Goal: Task Accomplishment & Management: Complete application form

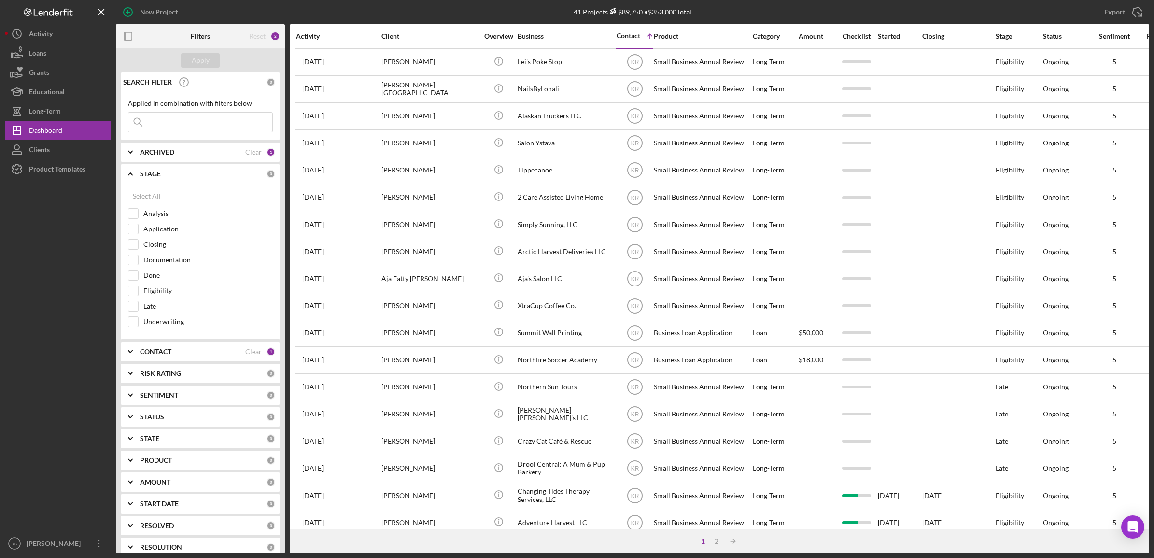
scroll to position [220, 0]
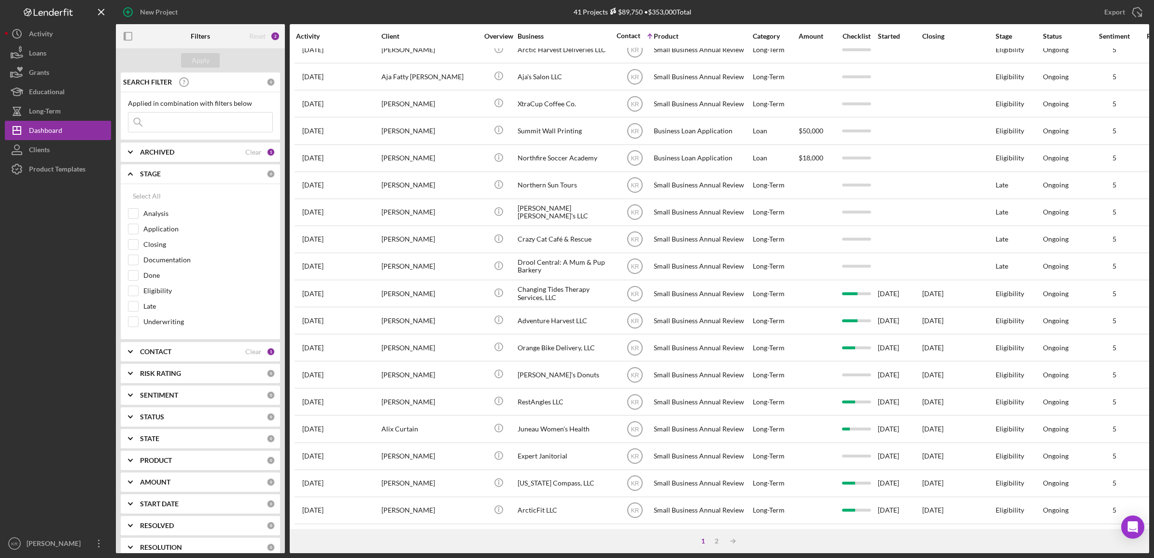
click at [209, 146] on div "ARCHIVED Clear 1" at bounding box center [207, 151] width 135 height 19
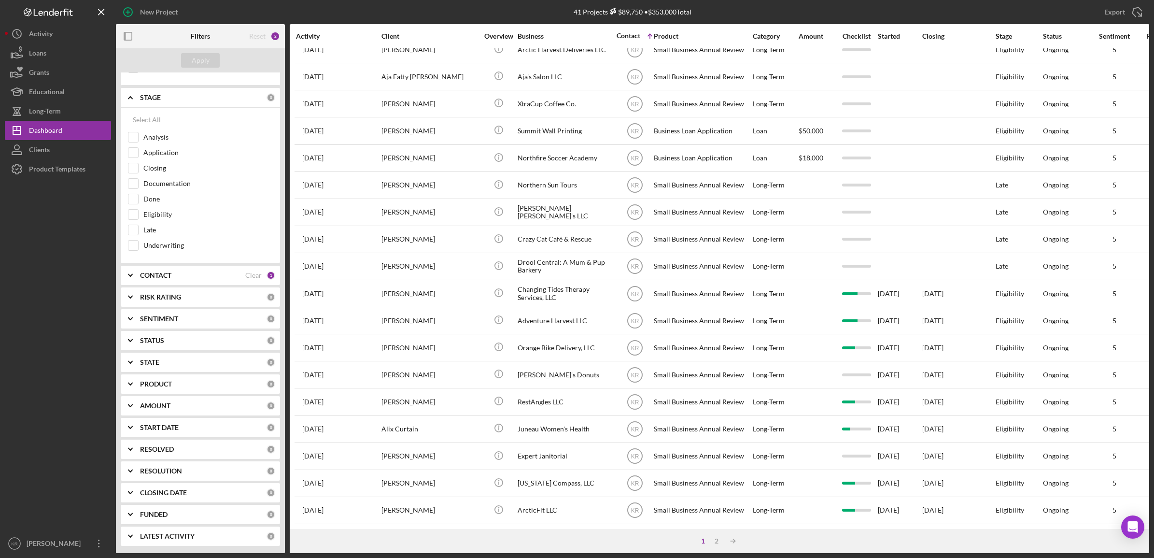
click at [174, 285] on div "SEARCH FILTER 0 Applied in combination with filters below Icon/Menu Close Icon/…" at bounding box center [200, 312] width 169 height 480
click at [197, 274] on div "CONTACT" at bounding box center [192, 275] width 105 height 8
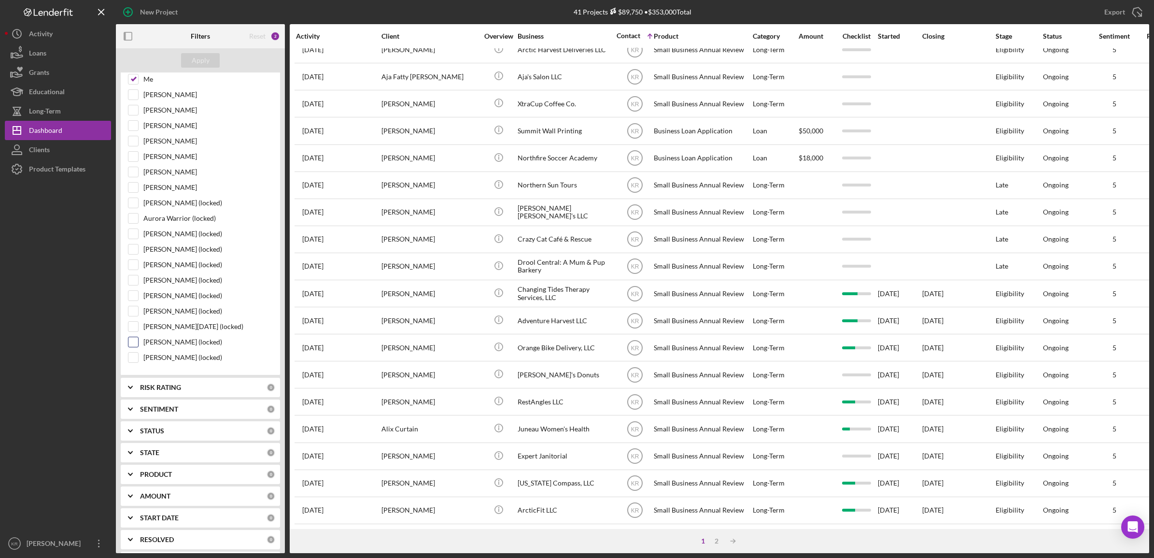
scroll to position [384, 0]
click at [191, 382] on div "RISK RATING" at bounding box center [203, 378] width 127 height 8
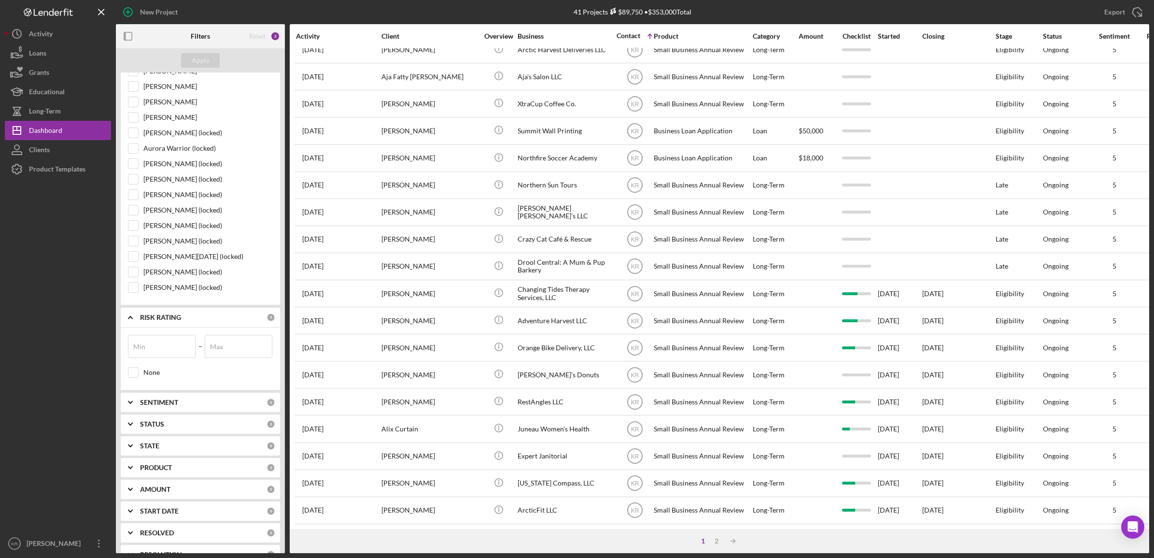
scroll to position [537, 0]
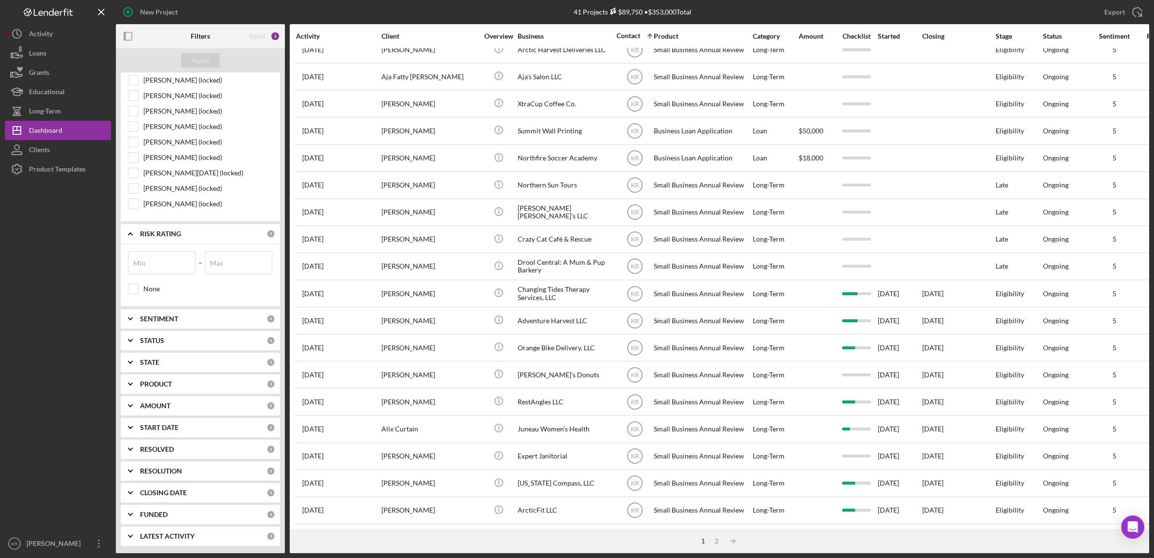
click at [183, 384] on div "PRODUCT" at bounding box center [203, 384] width 127 height 8
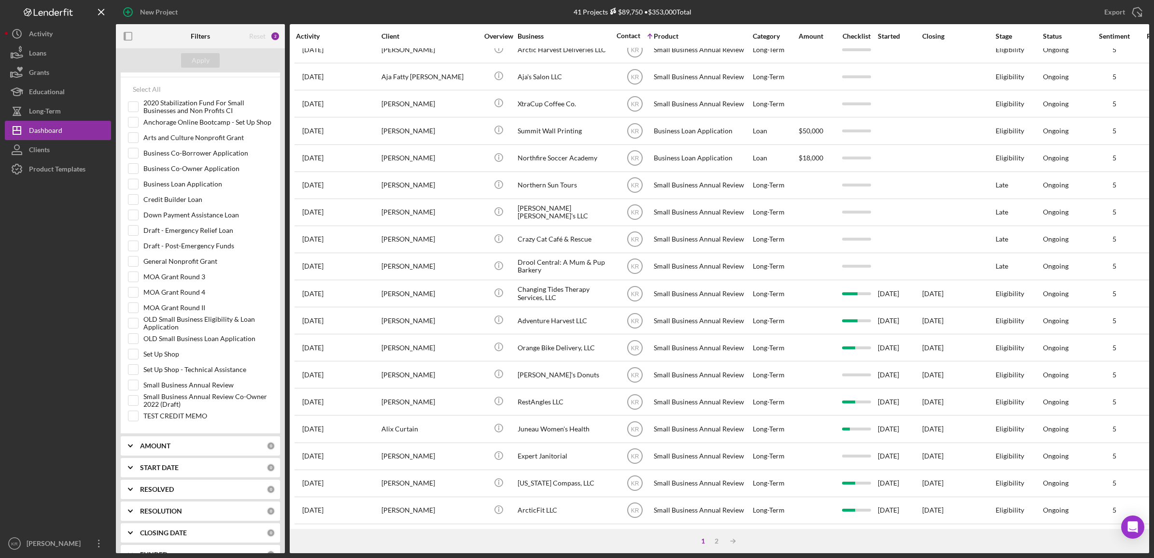
scroll to position [899, 0]
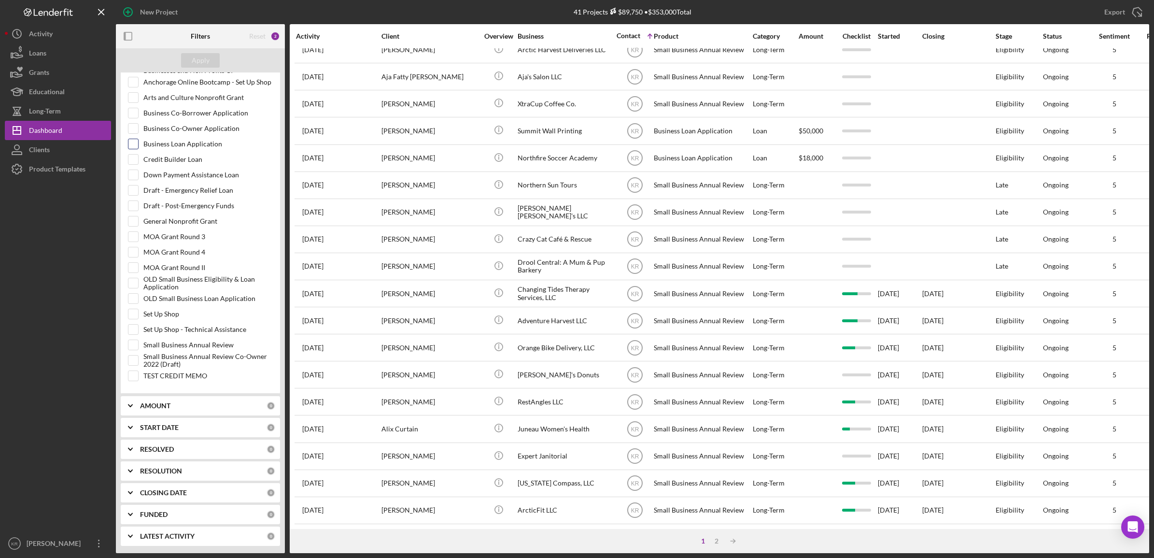
click at [178, 142] on label "Business Loan Application" at bounding box center [207, 144] width 129 height 10
click at [138, 142] on input "Business Loan Application" at bounding box center [133, 144] width 10 height 10
checkbox input "true"
click at [196, 60] on div "Apply" at bounding box center [201, 60] width 18 height 14
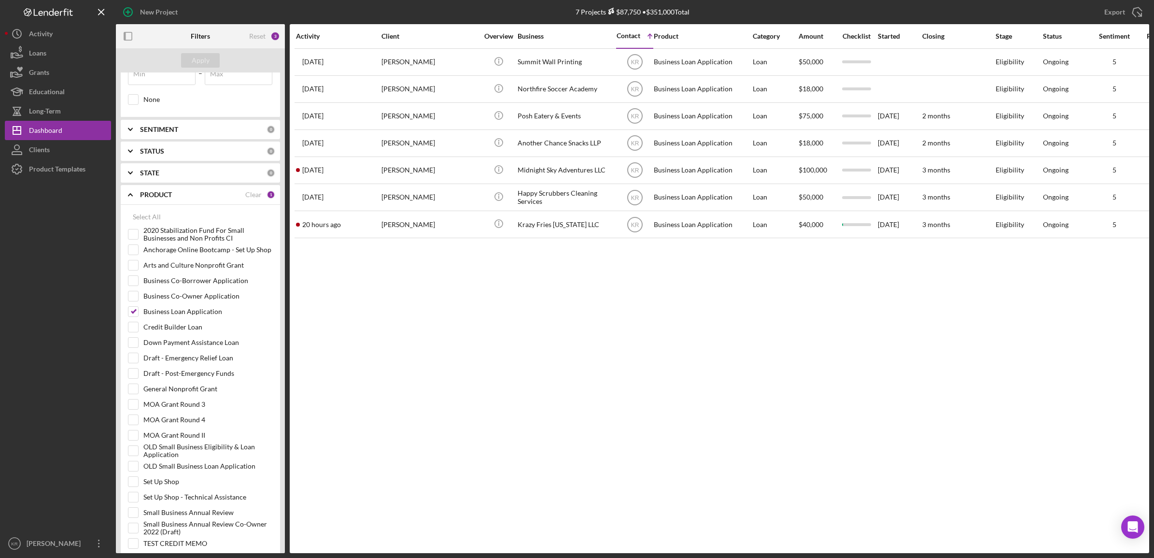
click at [134, 205] on icon "Icon/Expander" at bounding box center [130, 195] width 24 height 24
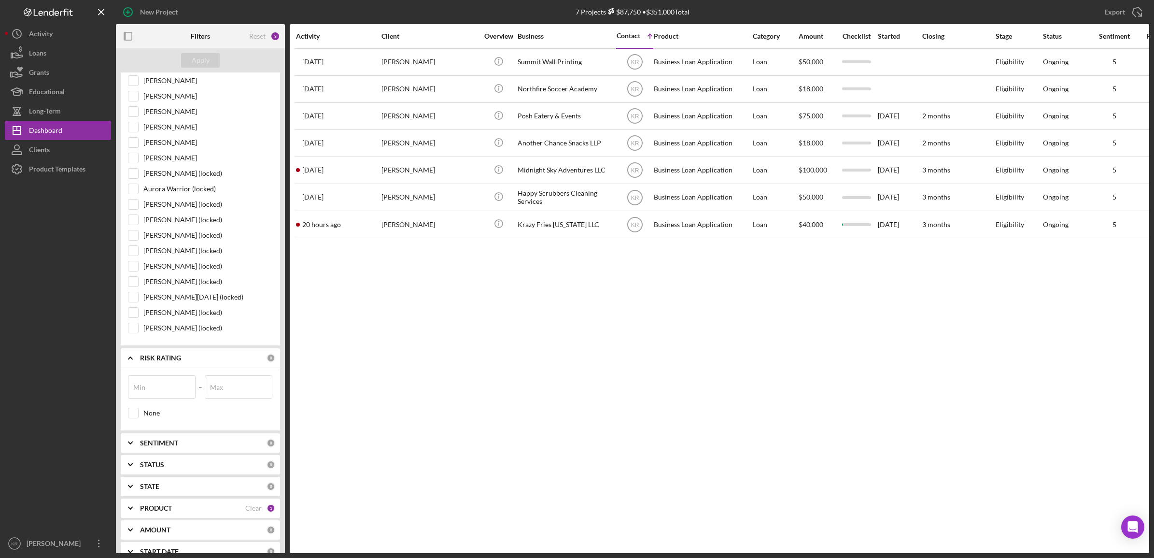
scroll to position [356, 0]
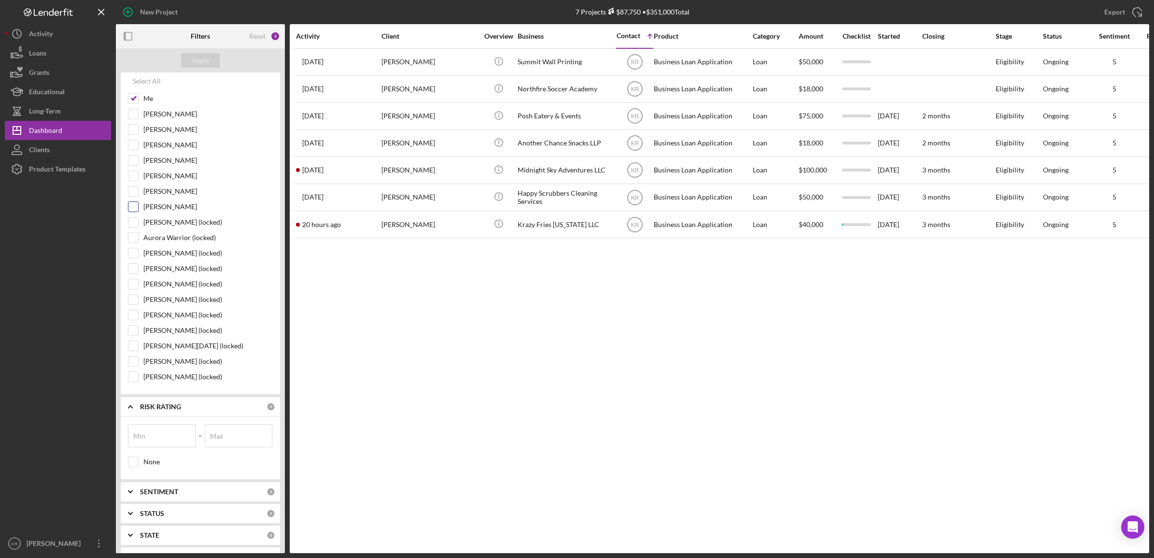
click at [132, 211] on input "[PERSON_NAME]" at bounding box center [133, 207] width 10 height 10
checkbox input "true"
click at [190, 66] on button "Apply" at bounding box center [200, 60] width 39 height 14
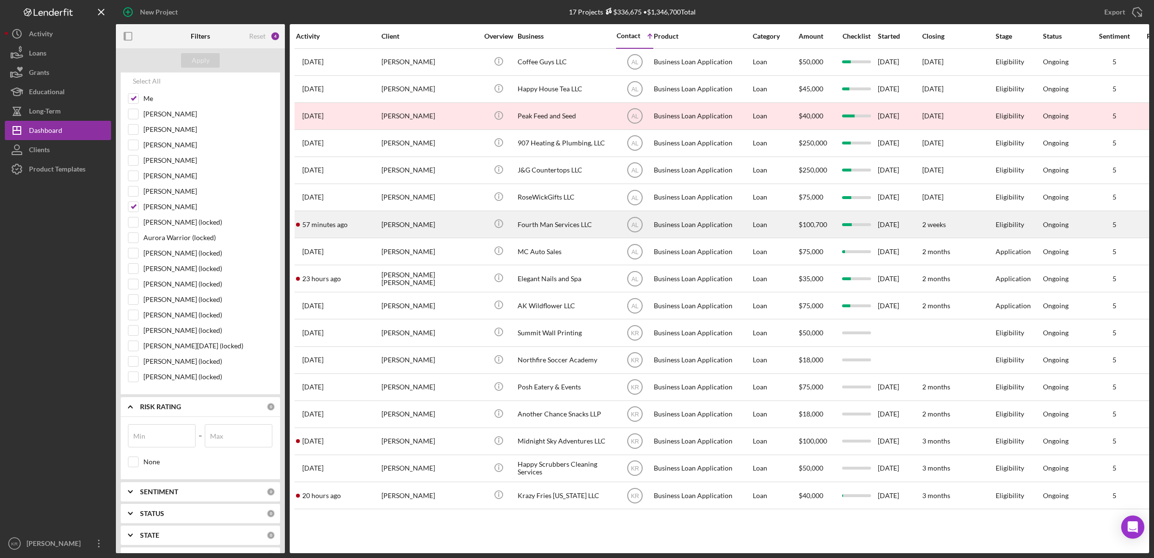
click at [403, 232] on div "[PERSON_NAME]" at bounding box center [429, 224] width 97 height 26
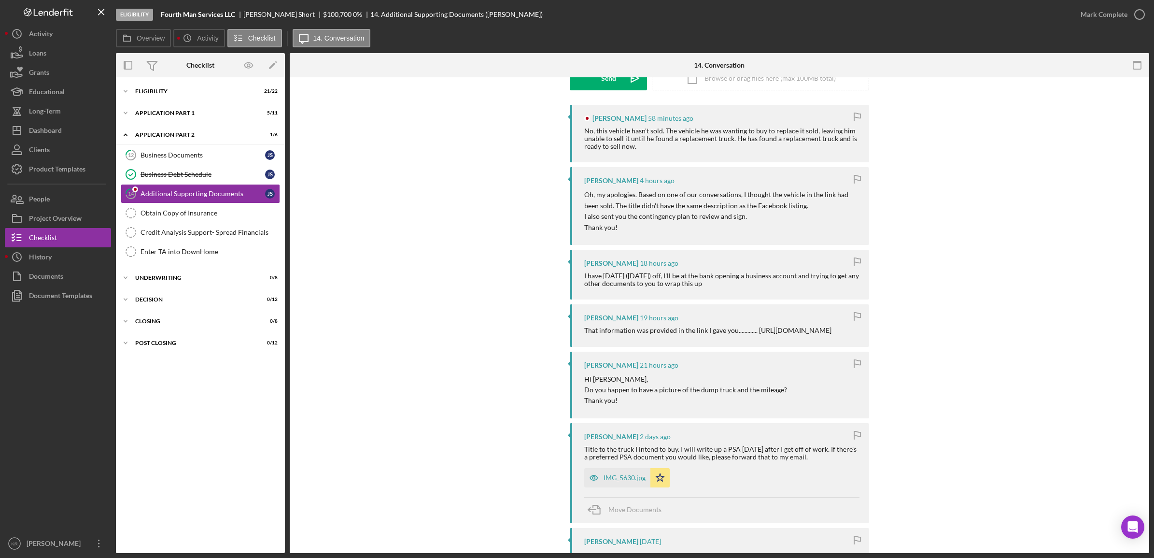
scroll to position [181, 0]
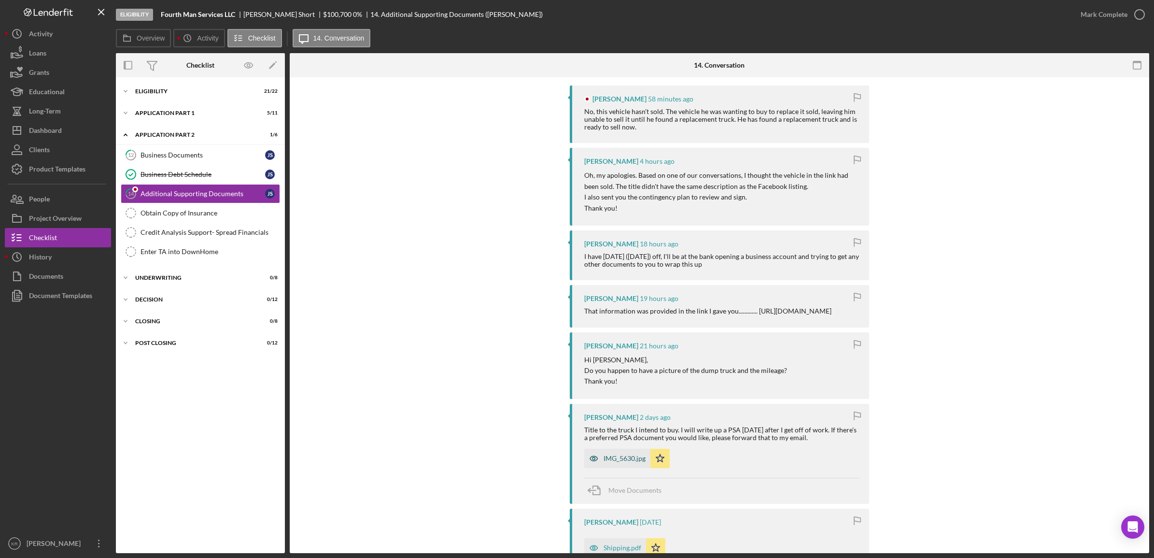
click at [602, 460] on icon "button" at bounding box center [593, 458] width 19 height 19
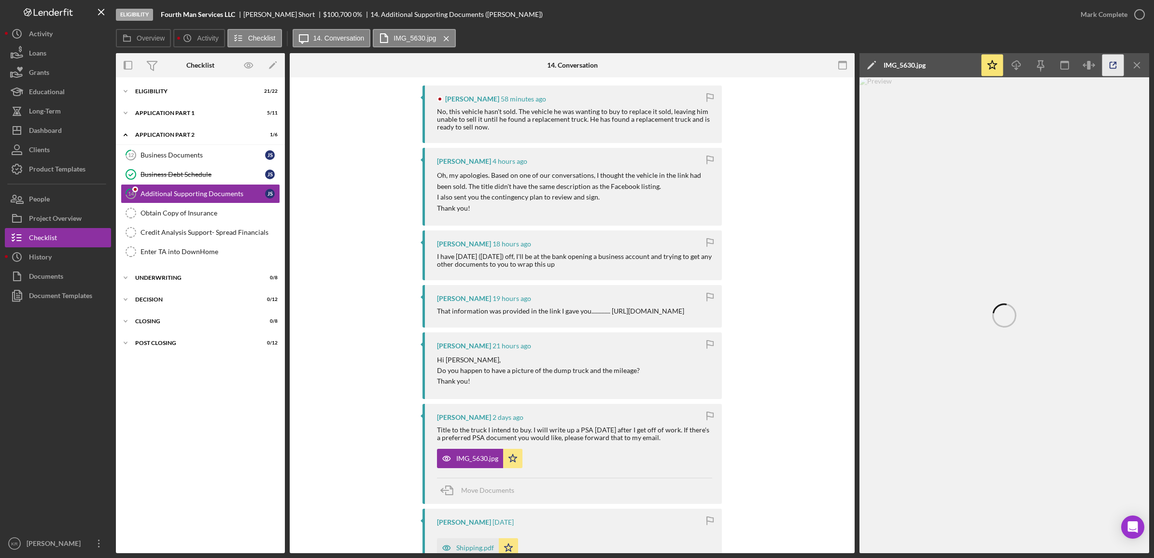
click at [1111, 67] on icon "button" at bounding box center [1113, 66] width 22 height 22
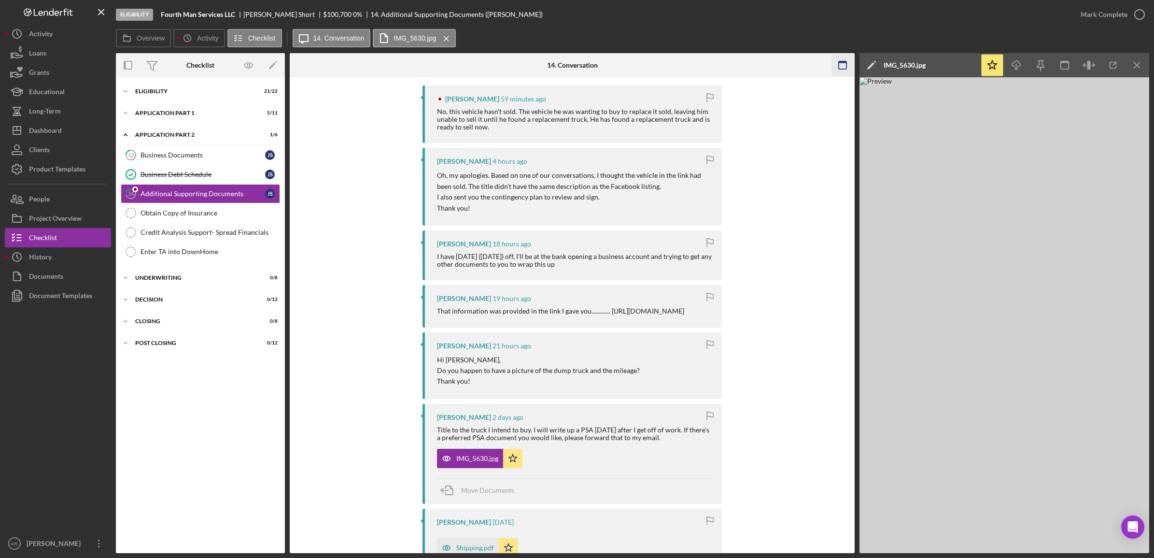
click at [1143, 65] on icon "Icon/Menu Close" at bounding box center [1137, 66] width 22 height 22
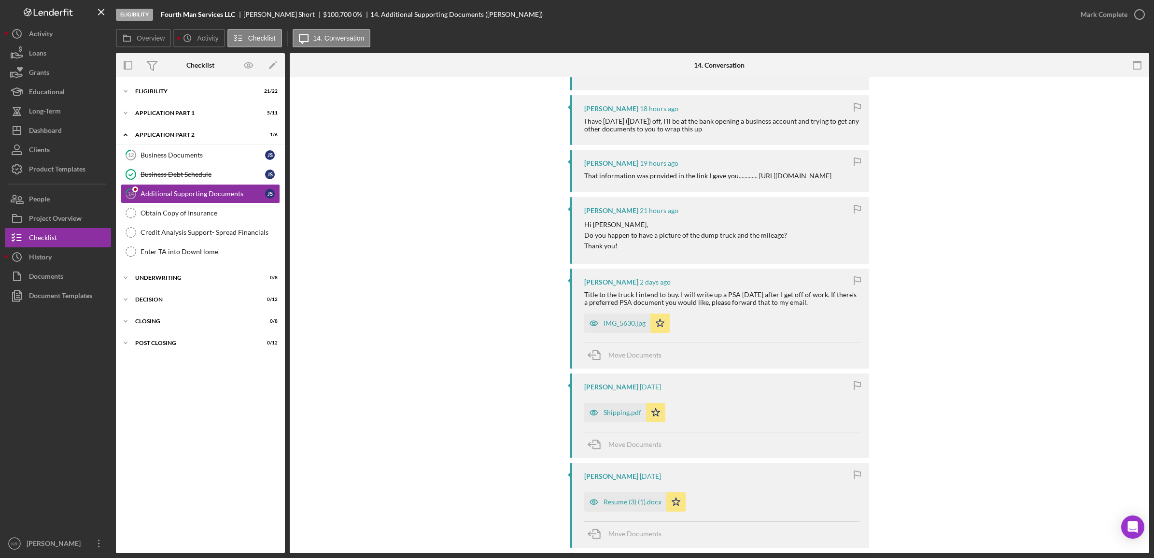
scroll to position [422, 0]
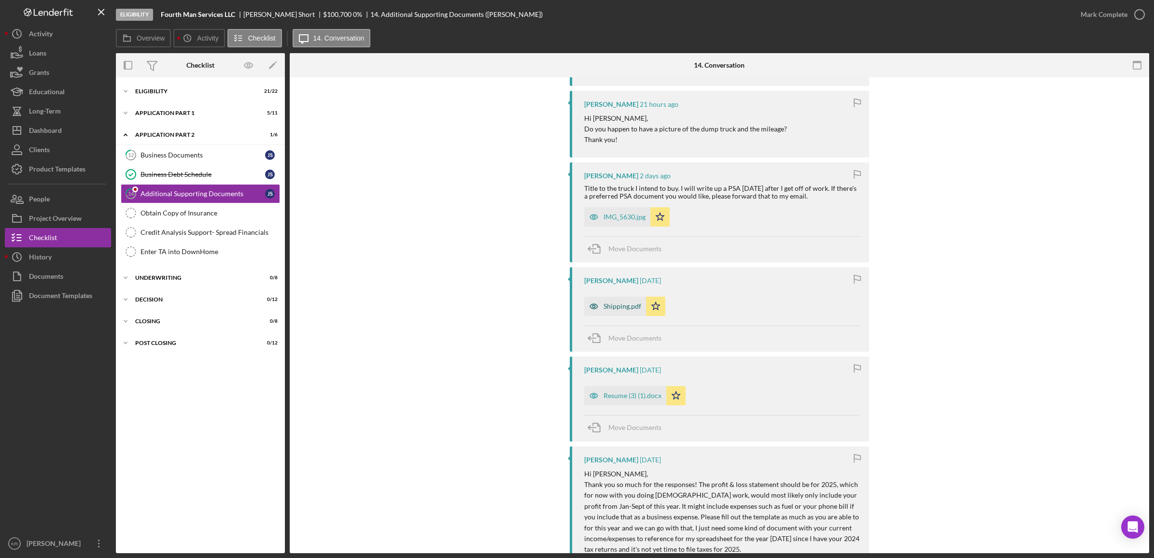
click at [614, 310] on div "Shipping.pdf" at bounding box center [615, 305] width 62 height 19
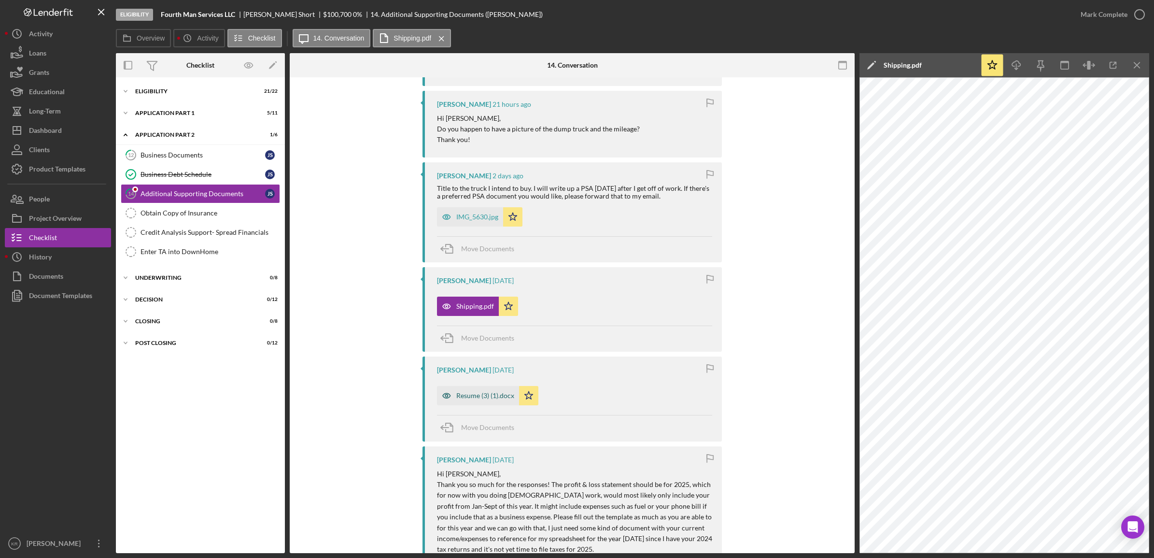
click at [462, 399] on div "Resume (3) (1).docx" at bounding box center [485, 396] width 58 height 8
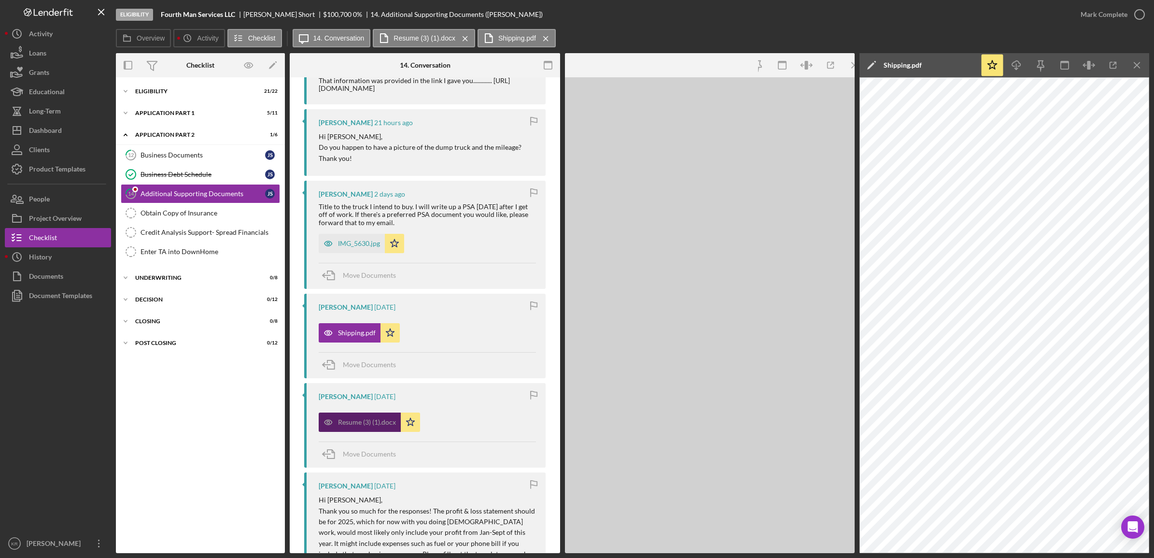
scroll to position [433, 0]
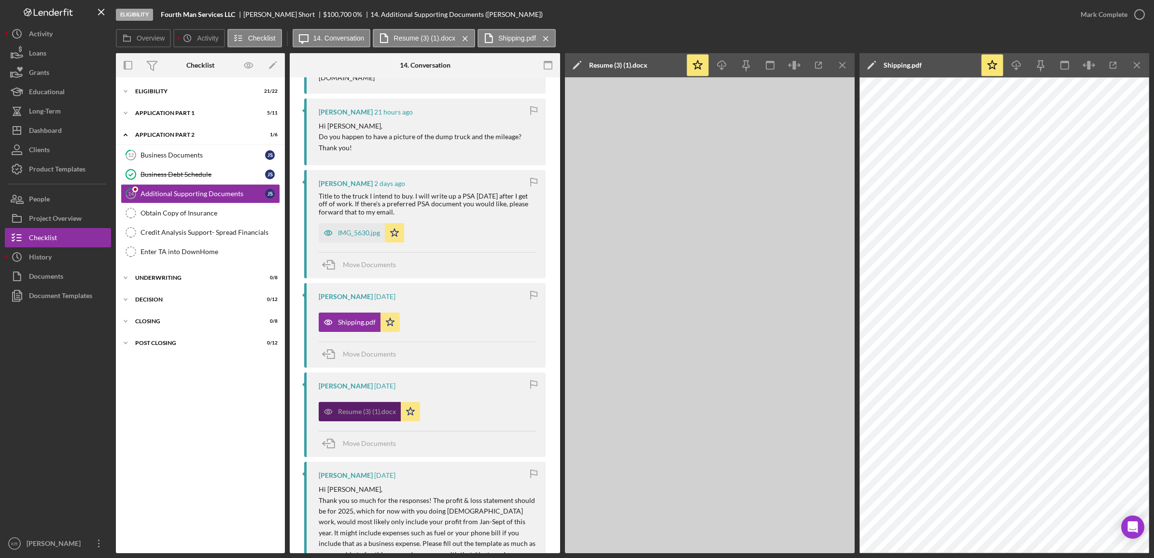
click at [369, 415] on div "Resume (3) (1).docx" at bounding box center [367, 412] width 58 height 8
click at [177, 171] on div "Business Debt Schedule" at bounding box center [203, 174] width 125 height 8
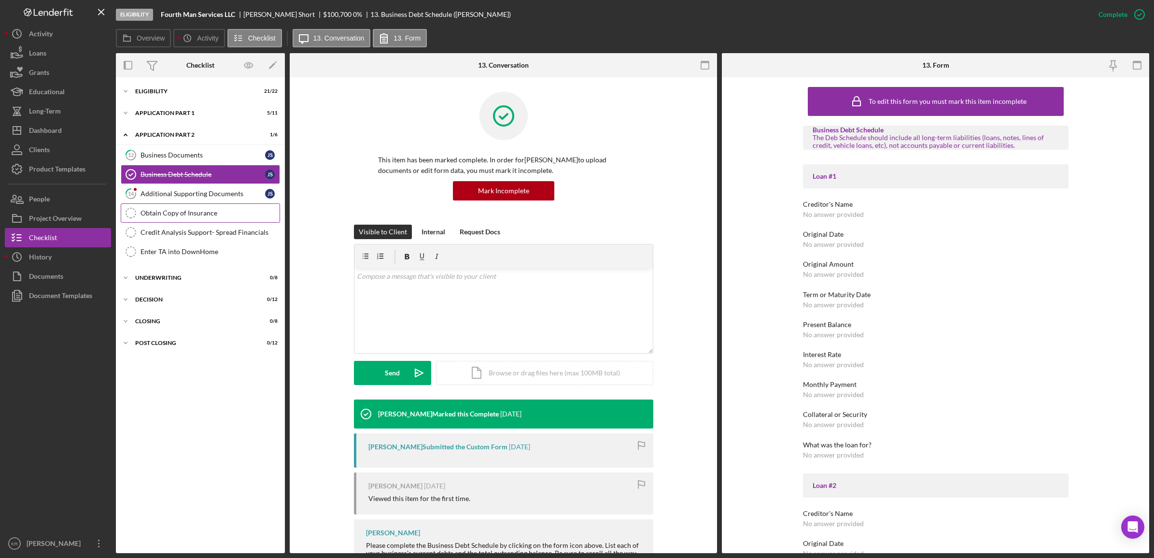
click at [180, 223] on link "Obtain Copy of Insurance Obtain Copy of Insurance" at bounding box center [200, 212] width 159 height 19
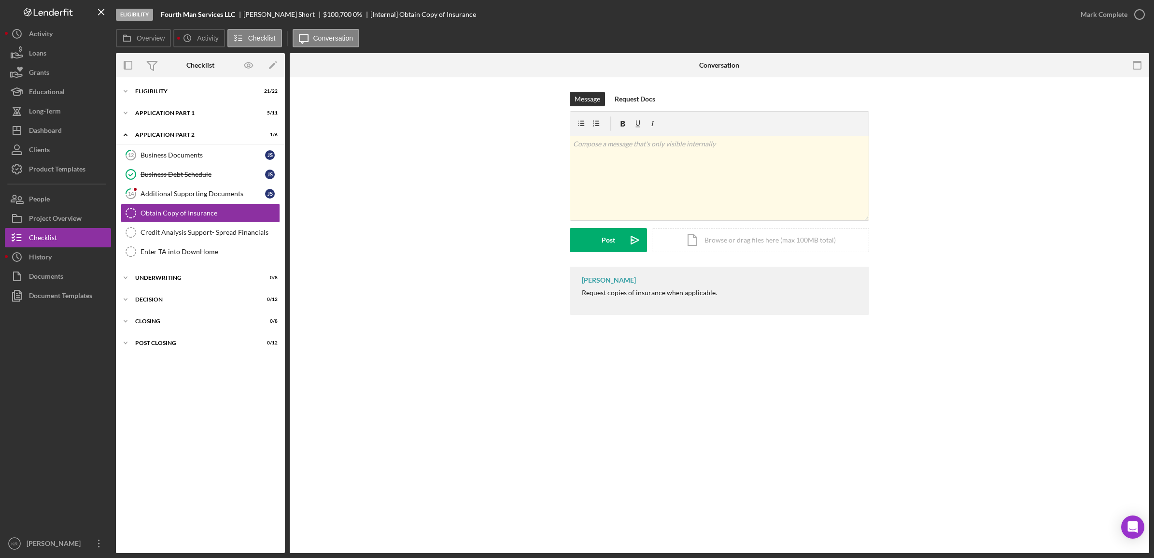
click at [184, 102] on div "Icon/Expander Eligibility 21 / 22 Icon/Expander Application Part 1 5 / 11 Icon/…" at bounding box center [200, 315] width 169 height 466
click at [181, 110] on div "Application Part 1" at bounding box center [204, 113] width 138 height 6
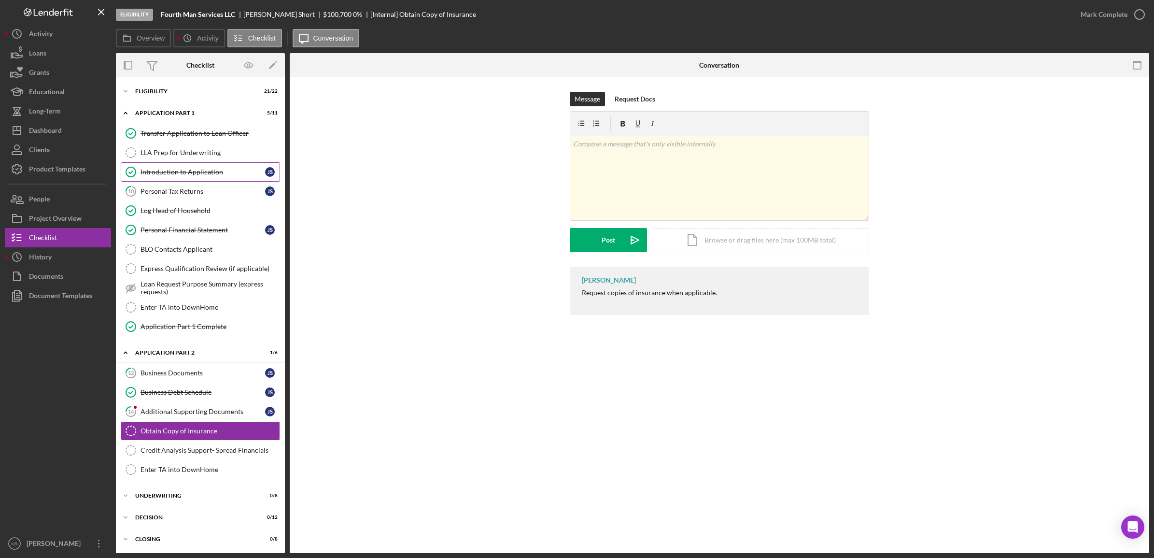
click at [192, 178] on link "Introduction to Application Introduction to Application J S" at bounding box center [200, 171] width 159 height 19
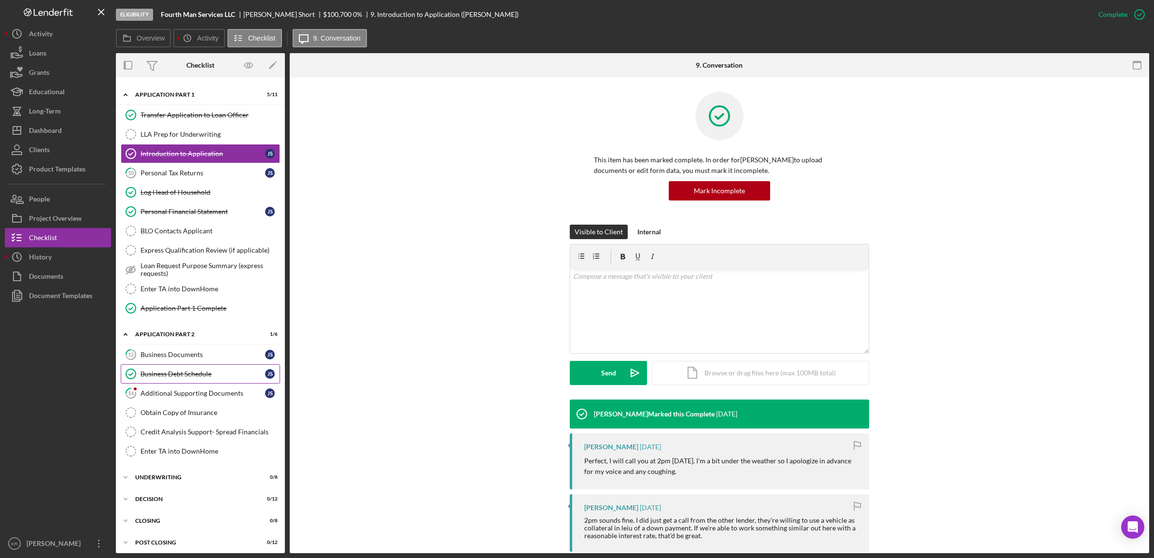
scroll to position [27, 0]
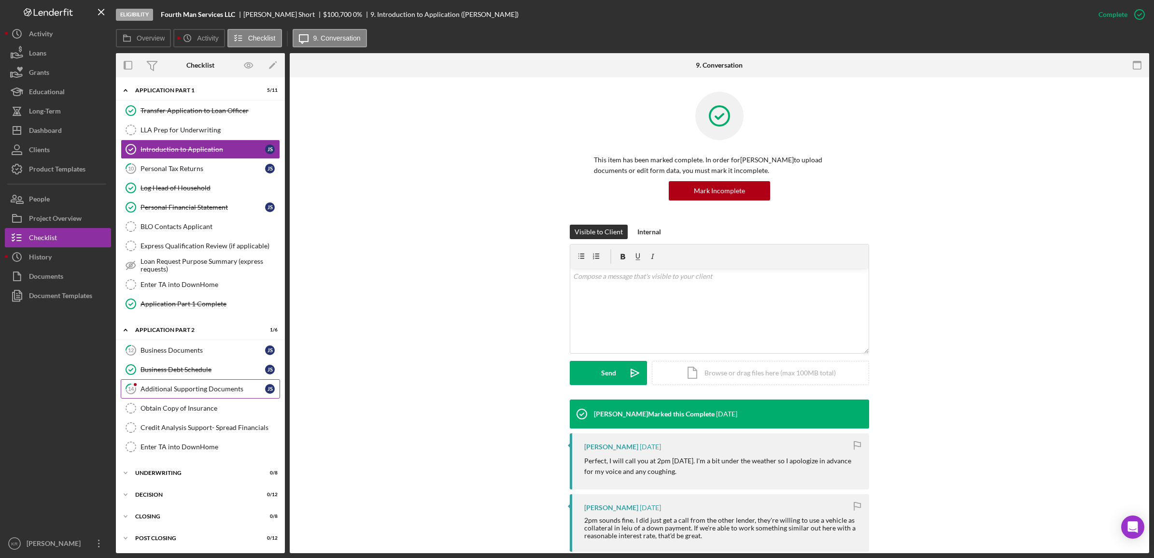
click at [156, 381] on link "14 Additional Supporting Documents J S" at bounding box center [200, 388] width 159 height 19
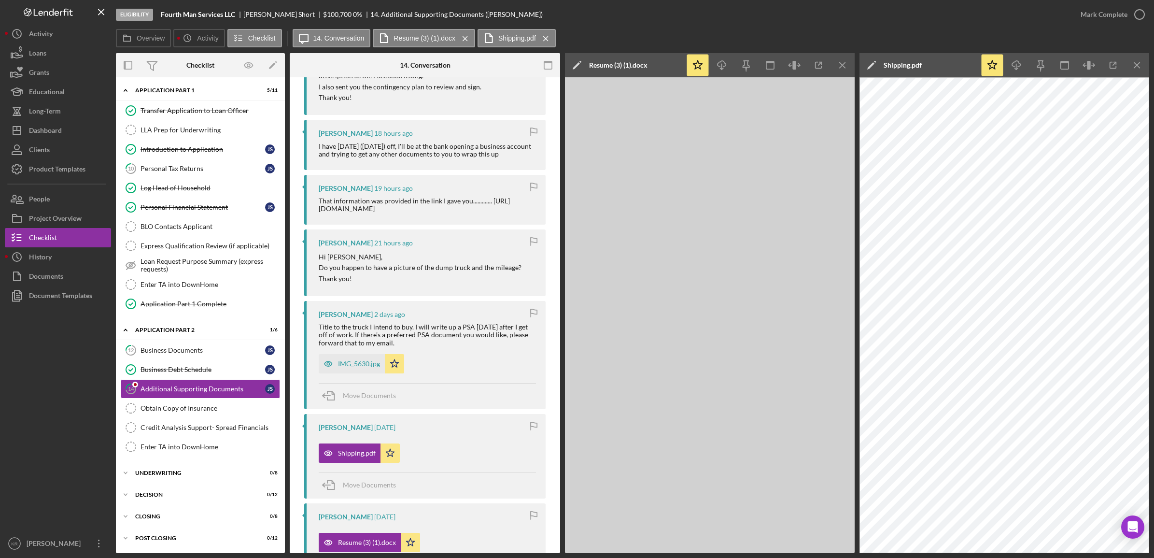
scroll to position [290, 0]
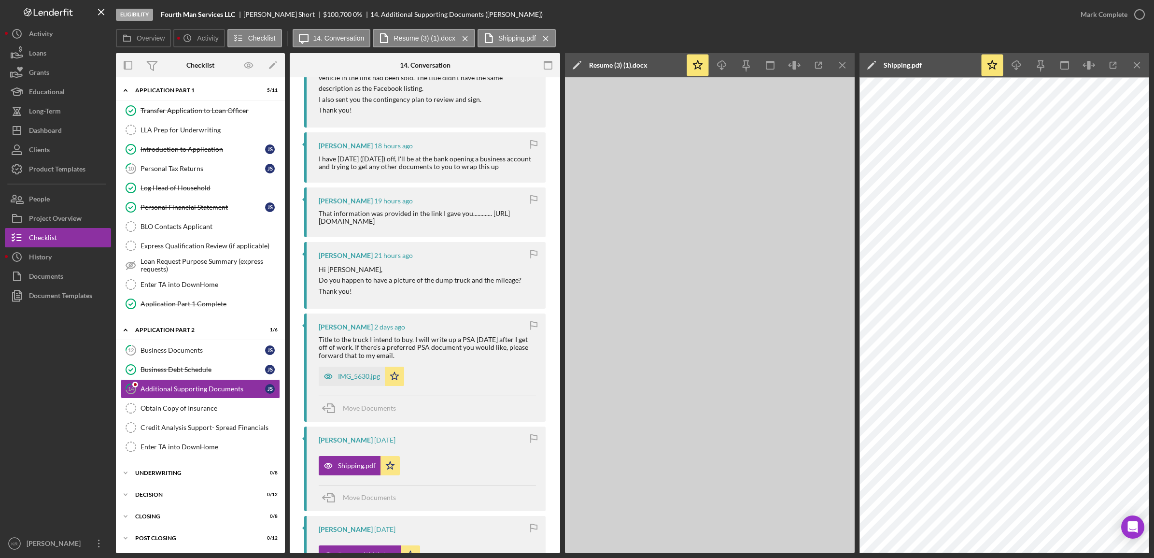
click at [341, 225] on div "That information was provided in the link I gave you............. [URL][DOMAIN_…" at bounding box center [427, 217] width 217 height 15
drag, startPoint x: 341, startPoint y: 225, endPoint x: 326, endPoint y: 221, distance: 14.9
click at [326, 221] on div "That information was provided in the link I gave you............. [URL][DOMAIN_…" at bounding box center [427, 217] width 217 height 15
drag, startPoint x: 322, startPoint y: 221, endPoint x: 469, endPoint y: 225, distance: 147.8
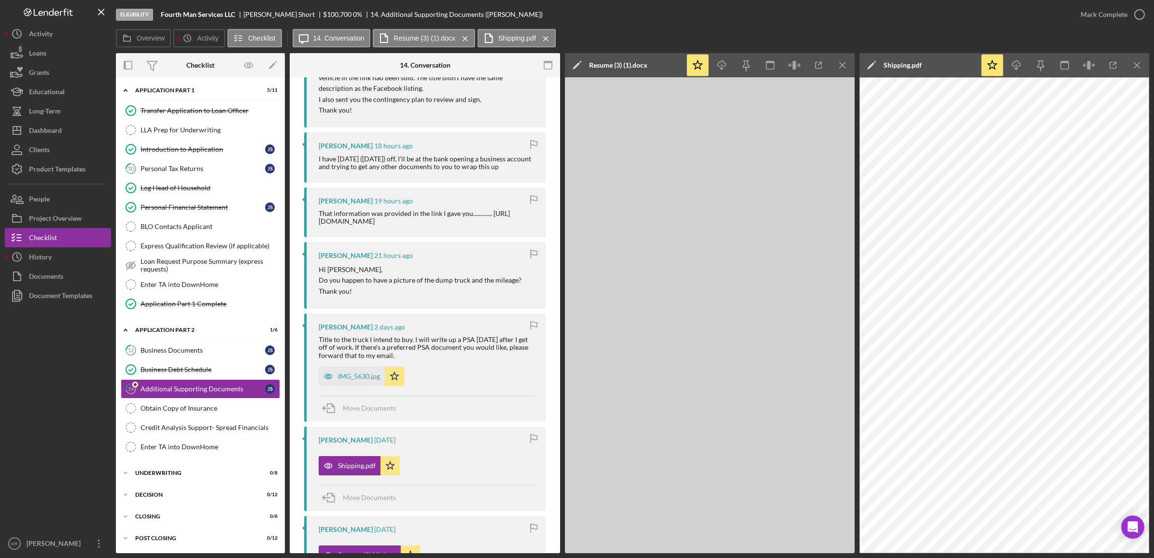
click at [469, 225] on div "That information was provided in the link I gave you............. [URL][DOMAIN_…" at bounding box center [427, 217] width 217 height 15
click at [465, 223] on div "That information was provided in the link I gave you............. [URL][DOMAIN_…" at bounding box center [427, 217] width 217 height 15
drag, startPoint x: 465, startPoint y: 226, endPoint x: 313, endPoint y: 224, distance: 152.1
click at [313, 224] on div "[PERSON_NAME] 19 hours ago That information was provided in the link I gave you…" at bounding box center [424, 212] width 241 height 50
drag, startPoint x: 313, startPoint y: 224, endPoint x: 338, endPoint y: 221, distance: 25.7
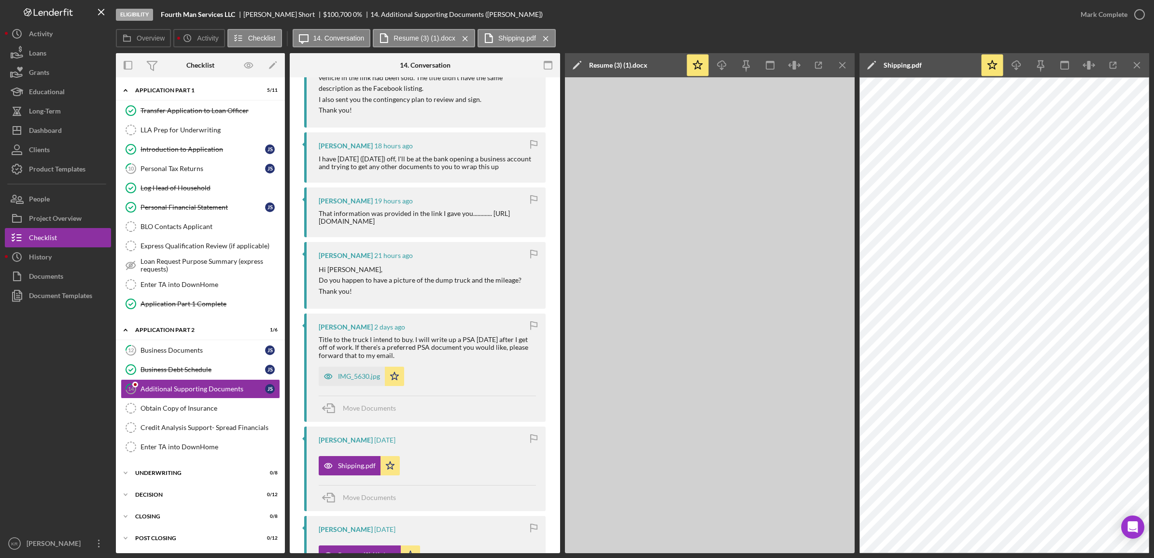
copy div "[URL][DOMAIN_NAME]"
